Goal: Task Accomplishment & Management: Use online tool/utility

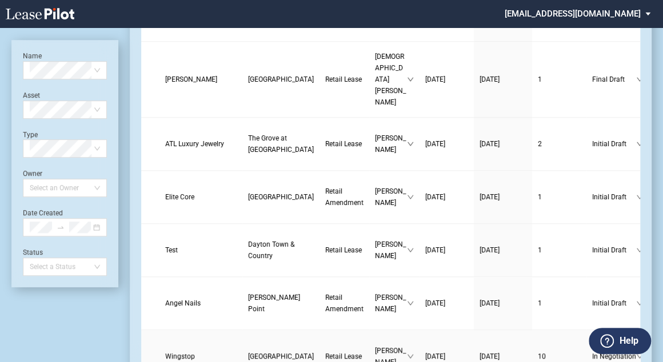
scroll to position [411, 0]
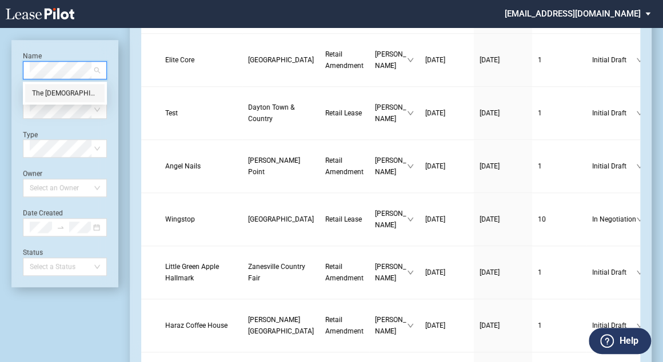
click at [77, 91] on div "The [DEMOGRAPHIC_DATA][PERSON_NAME]" at bounding box center [65, 92] width 66 height 11
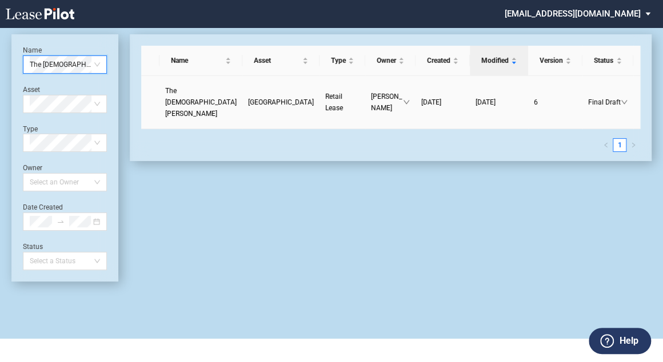
click at [182, 106] on span "The [DEMOGRAPHIC_DATA][PERSON_NAME]" at bounding box center [200, 102] width 71 height 31
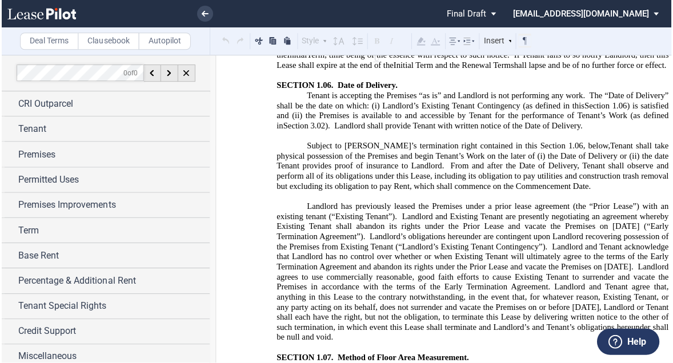
scroll to position [2376, 0]
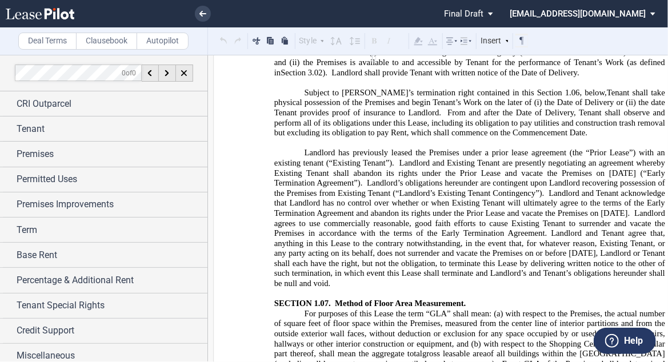
click at [596, 230] on span "Landlord agrees to use commercially reasonable, good faith efforts to cause Exi…" at bounding box center [470, 248] width 393 height 80
click at [612, 158] on span "Landlord and Existing Tenant are presently negotiating an agreement whereby Exi…" at bounding box center [470, 173] width 393 height 30
click at [639, 190] on span "Landlord and Tenant acknowledge that Landlord has no control over whether or wh…" at bounding box center [470, 203] width 393 height 30
click at [586, 230] on span "Landlord agrees to use commercially reasonable, good faith efforts to cause Exi…" at bounding box center [470, 248] width 393 height 80
click at [536, 223] on span "Landlord agrees to use commercially reasonable, good faith efforts to cause Exi…" at bounding box center [470, 248] width 393 height 80
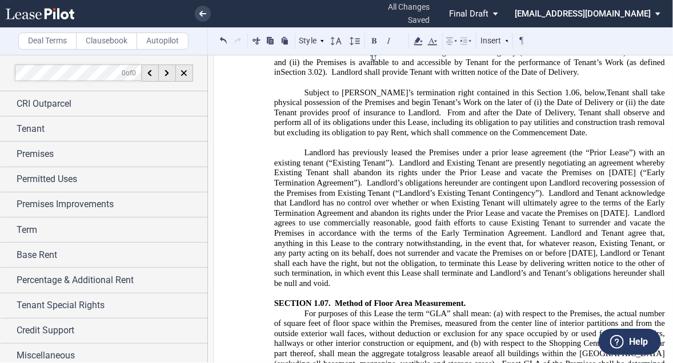
click at [410, 158] on span "Landlord and Existing Tenant are presently negotiating an agreement whereby Exi…" at bounding box center [470, 173] width 393 height 30
drag, startPoint x: 300, startPoint y: 135, endPoint x: 413, endPoint y: 259, distance: 167.8
click at [413, 259] on p "Landlord has previously leased the Premises under a prior lease agreement (the …" at bounding box center [469, 218] width 391 height 141
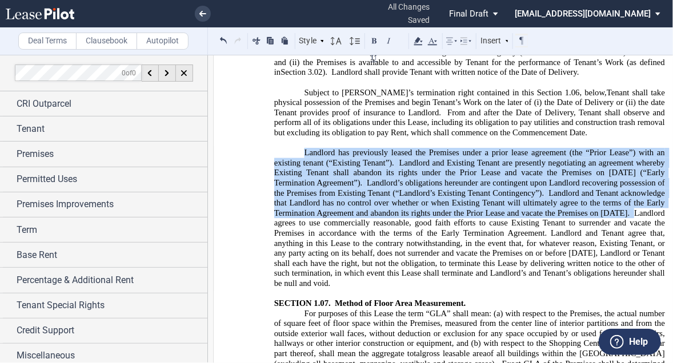
copy span "Landlord has previously leased the Premises under a prior lease agreement (the …"
click at [581, 219] on span "Landlord agrees to use commercially reasonable, good faith efforts to cause Exi…" at bounding box center [470, 248] width 393 height 80
click at [584, 220] on span "Landlord agrees to use commercially reasonable, good faith efforts to cause Exi…" at bounding box center [470, 248] width 393 height 80
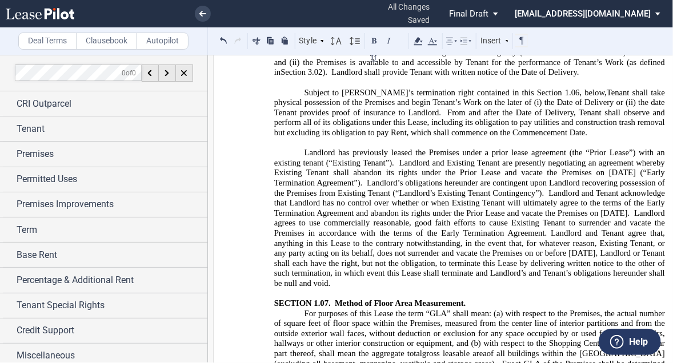
click at [594, 235] on span "Landlord agrees to use commercially reasonable, good faith efforts to cause Exi…" at bounding box center [470, 248] width 393 height 80
click at [596, 231] on span "Landlord agrees to use commercially reasonable, good faith efforts to cause Exi…" at bounding box center [470, 248] width 393 height 80
click at [204, 17] on link at bounding box center [203, 14] width 16 height 16
